Goal: Information Seeking & Learning: Learn about a topic

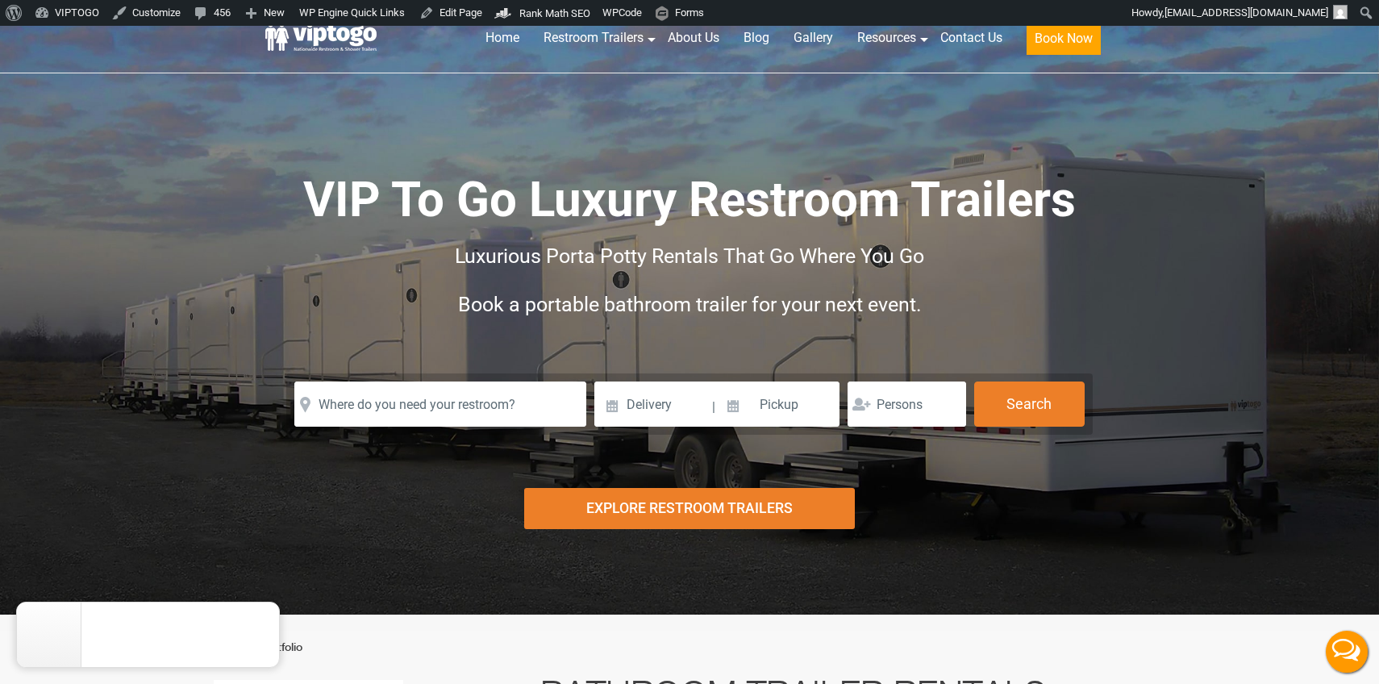
click at [265, 618] on icon "close" at bounding box center [263, 619] width 16 height 16
click at [691, 332] on div "VIP To Go Luxury Restroom Trailers Luxurious Porta Potty Rentals That Go Where …" at bounding box center [689, 271] width 847 height 206
click at [669, 114] on div "VIP To Go Luxury Restroom Trailers Luxurious Porta Potty Rentals That Go Where …" at bounding box center [689, 261] width 847 height 348
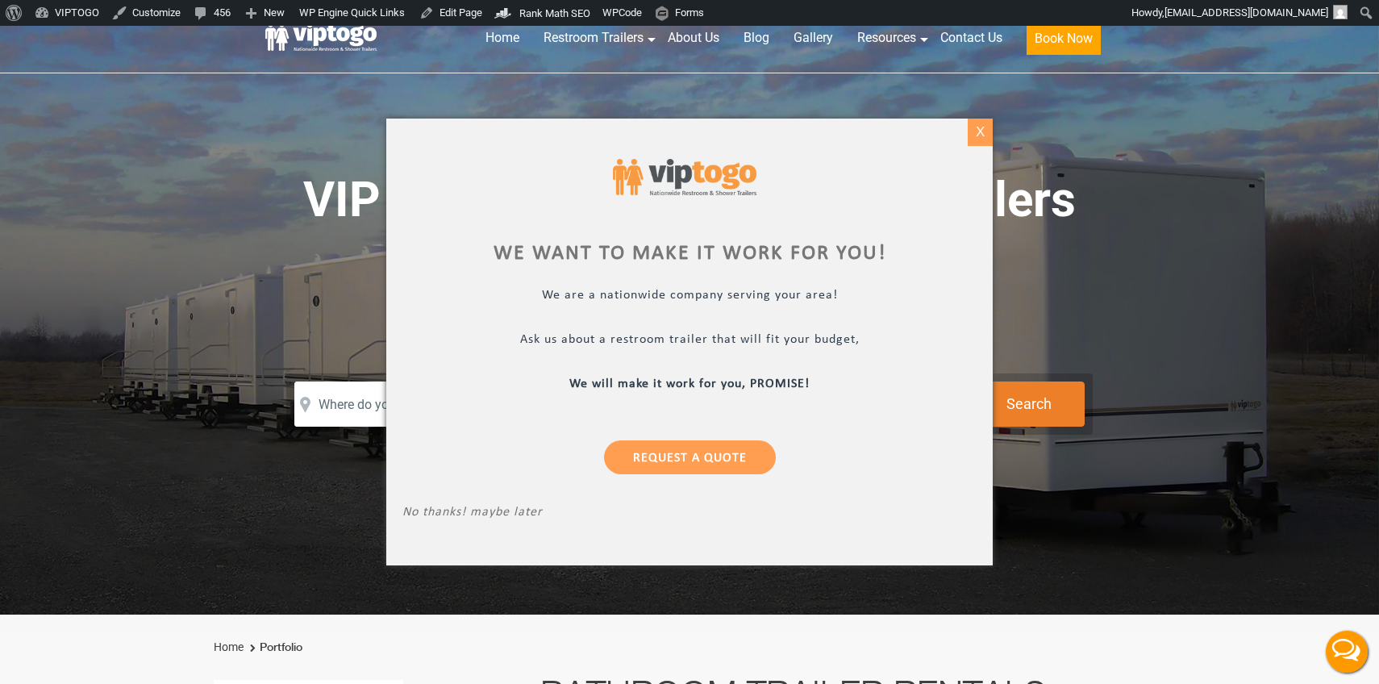
click at [978, 131] on div "X" at bounding box center [980, 132] width 25 height 27
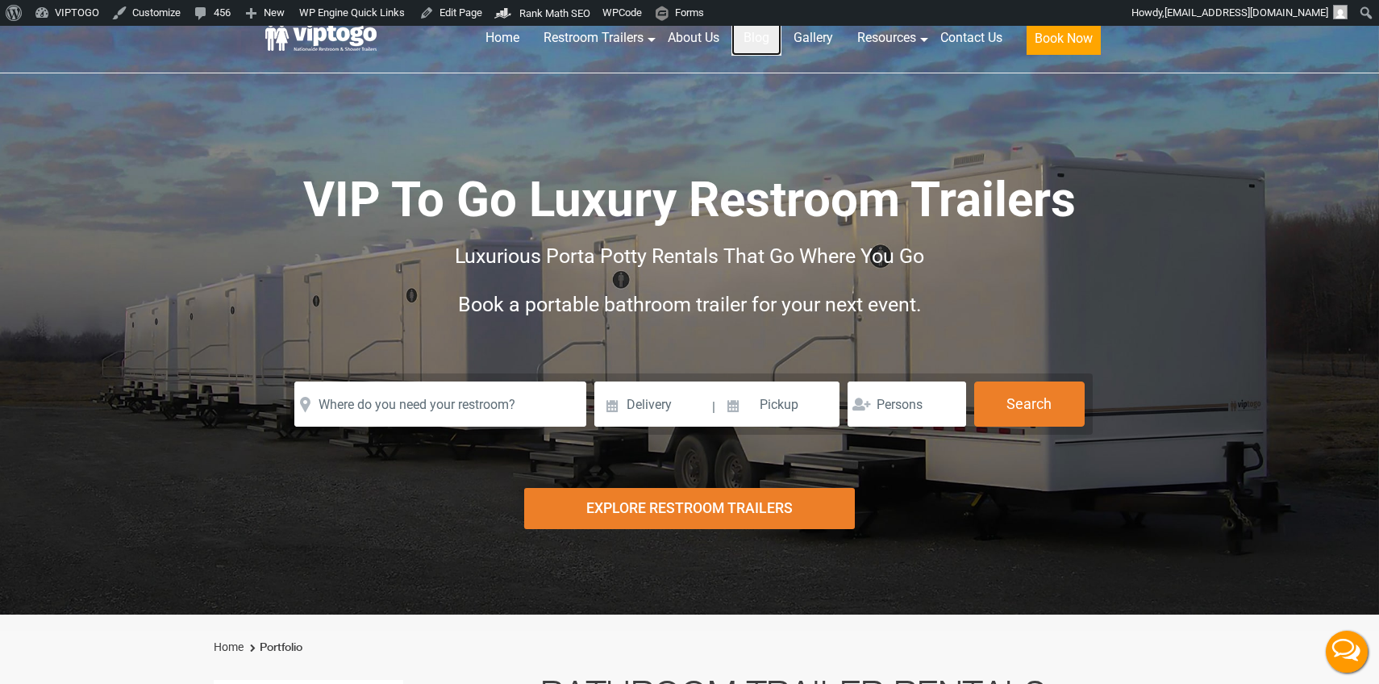
click at [748, 37] on link "Blog" at bounding box center [757, 37] width 50 height 35
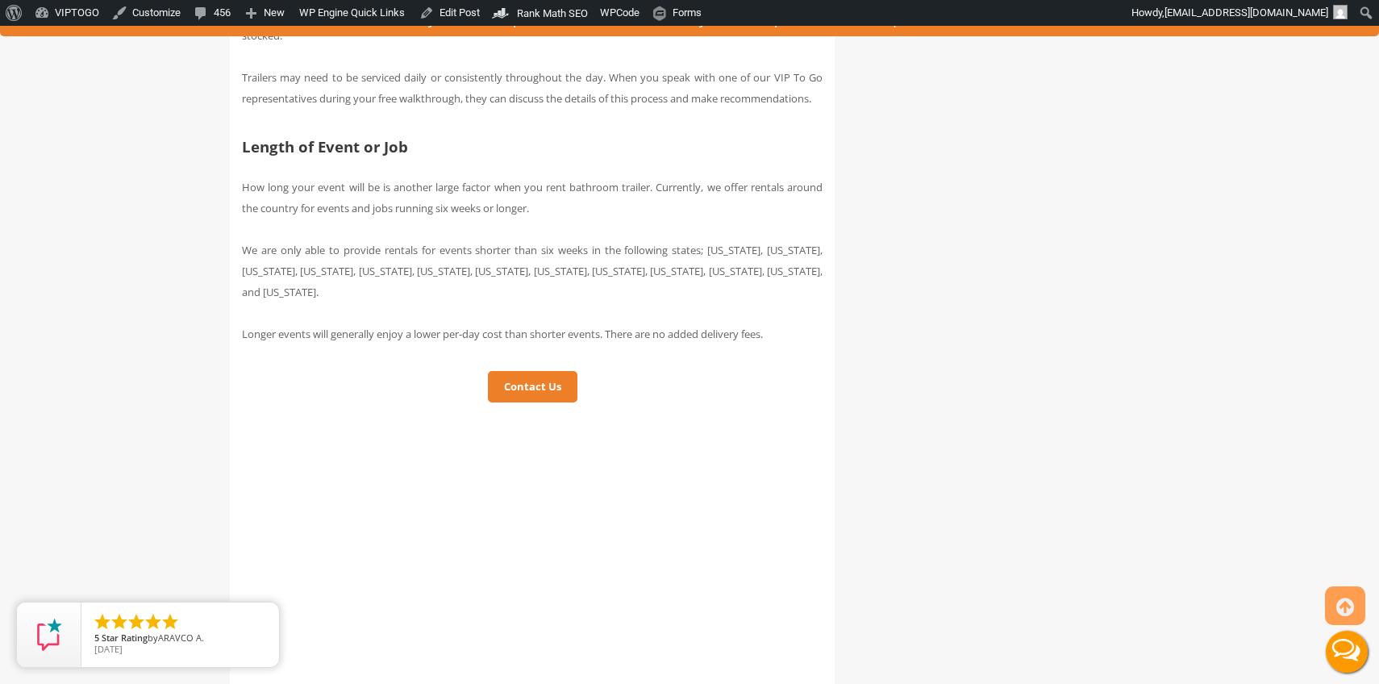
scroll to position [4901, 0]
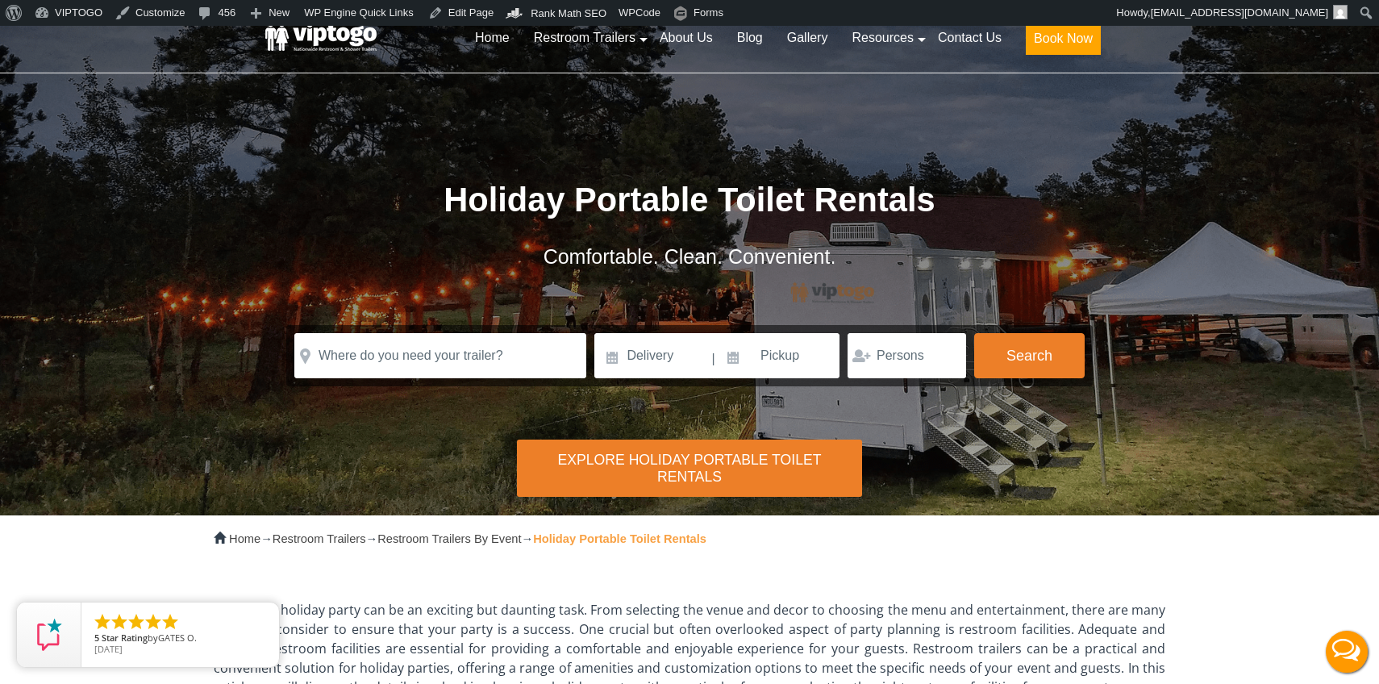
scroll to position [9596, 0]
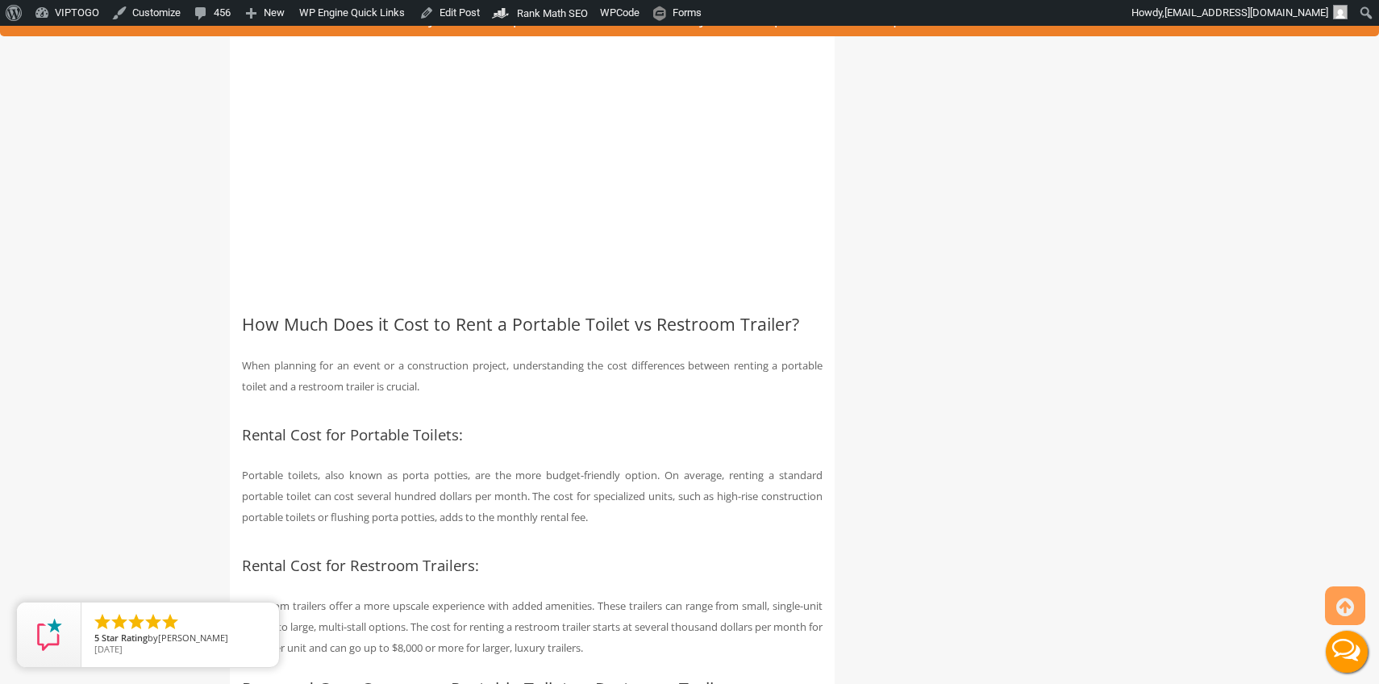
scroll to position [4292, 0]
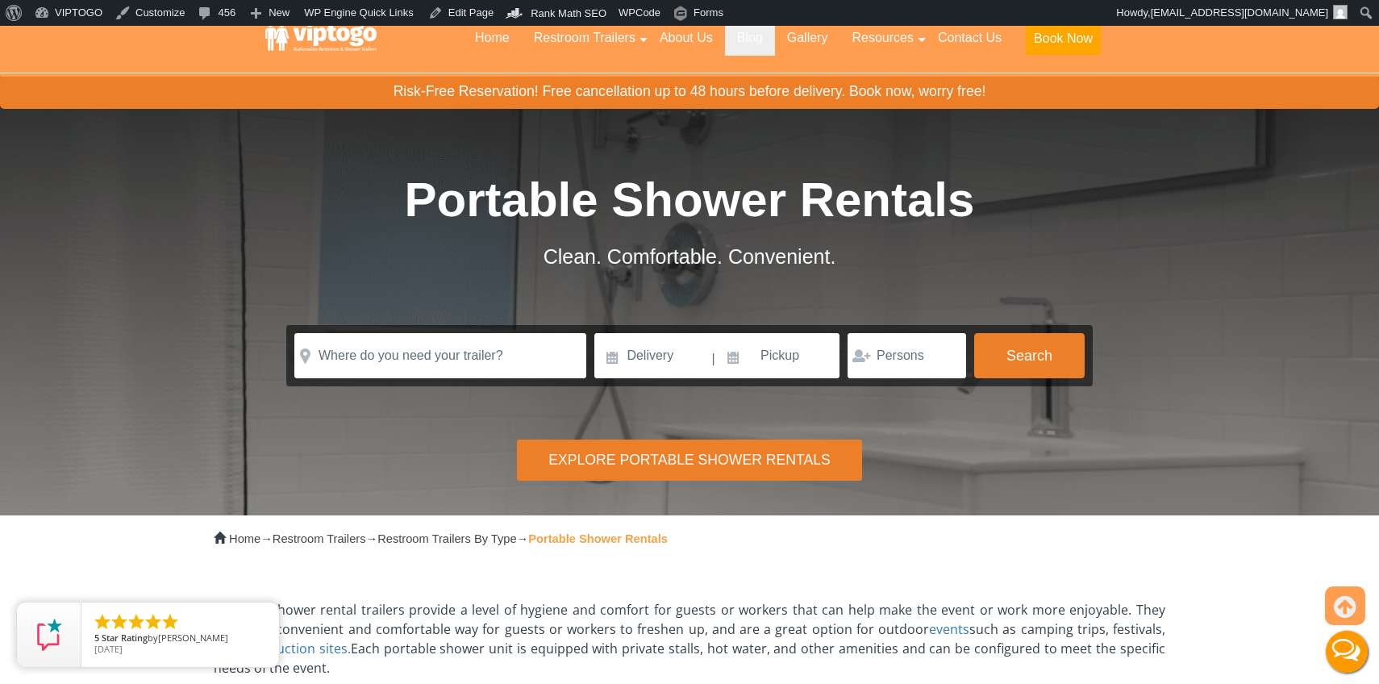
scroll to position [3405, 0]
